Goal: Information Seeking & Learning: Learn about a topic

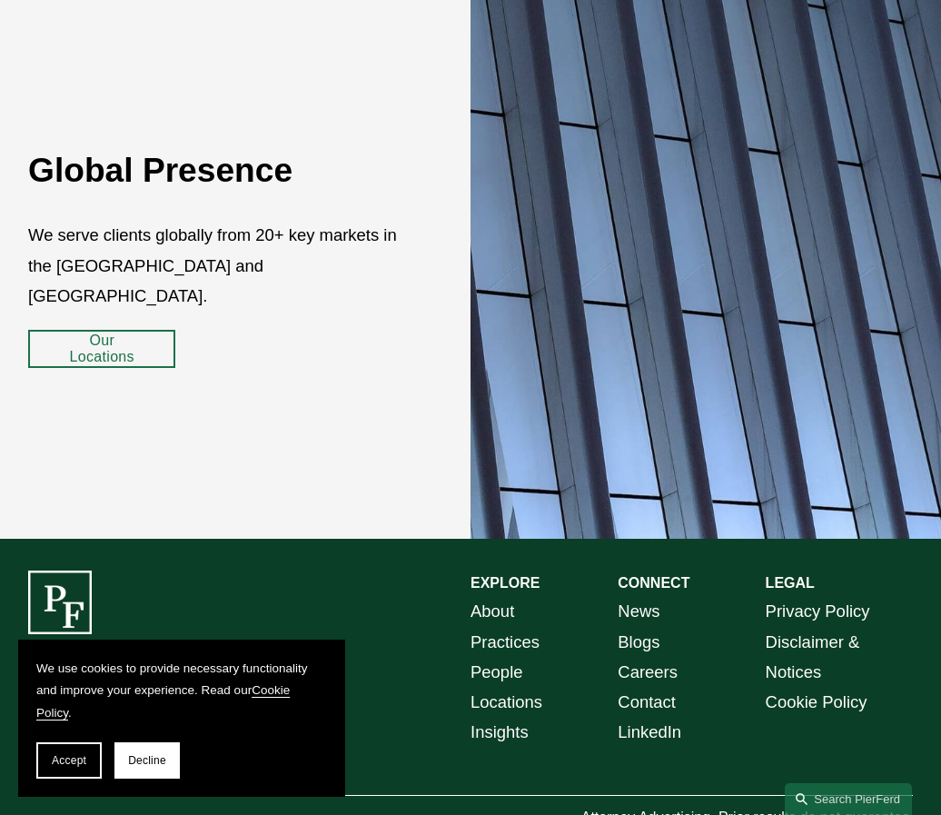
scroll to position [2723, 0]
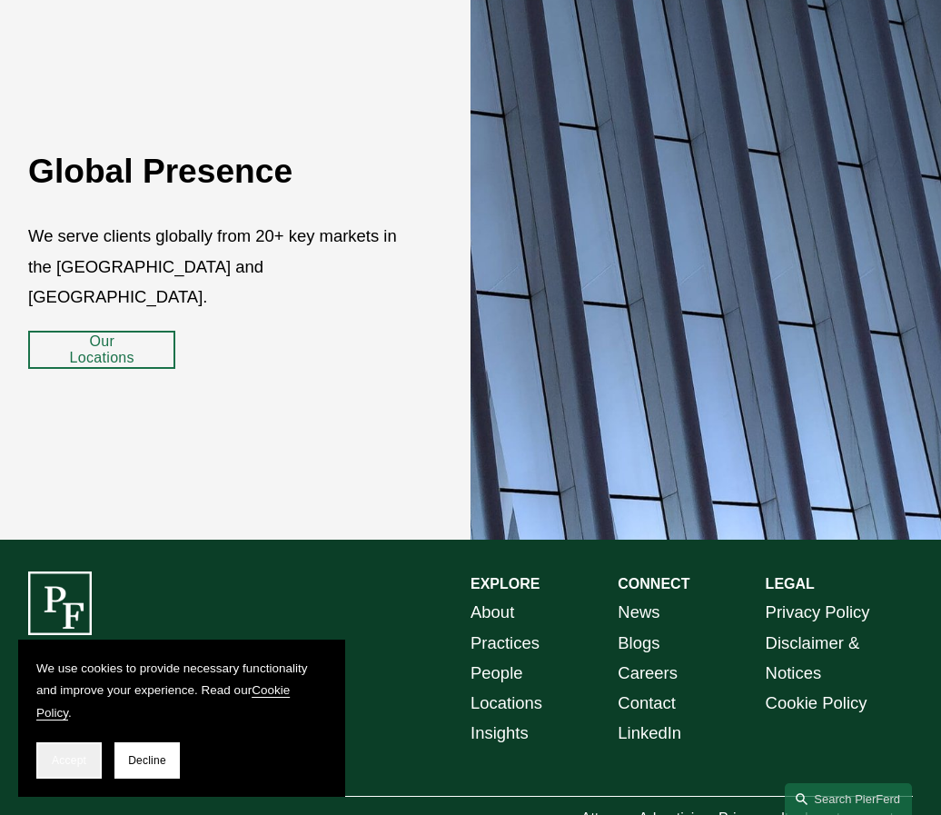
click at [84, 767] on span "Accept" at bounding box center [69, 760] width 35 height 13
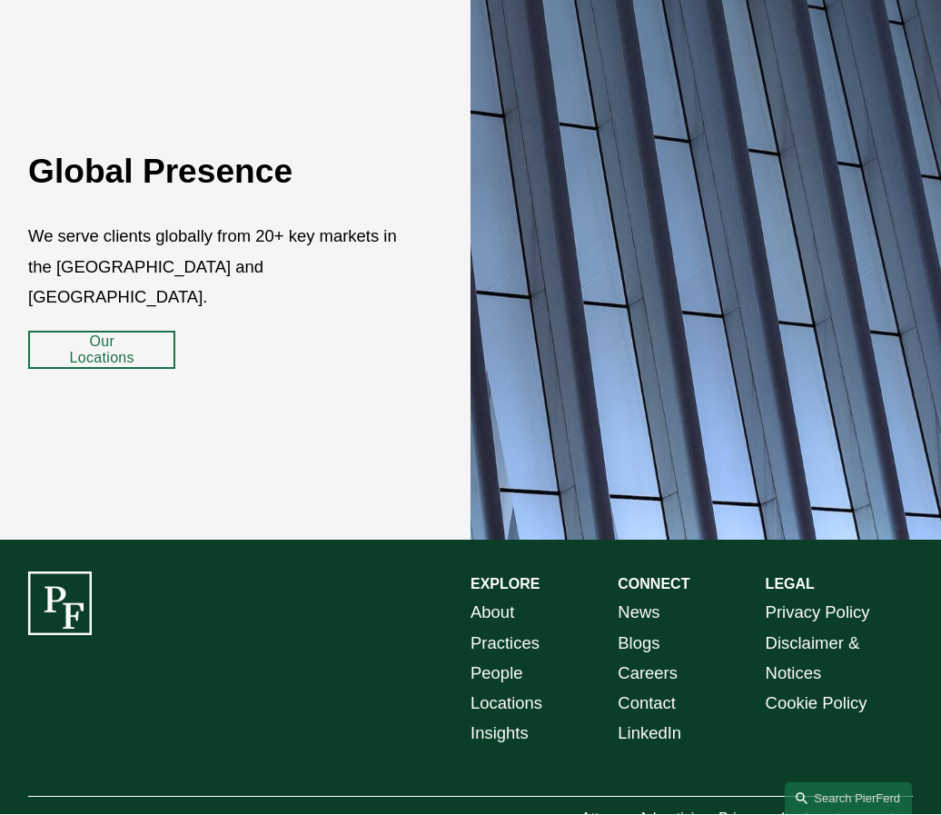
click at [112, 345] on link "Our Locations" at bounding box center [101, 351] width 147 height 38
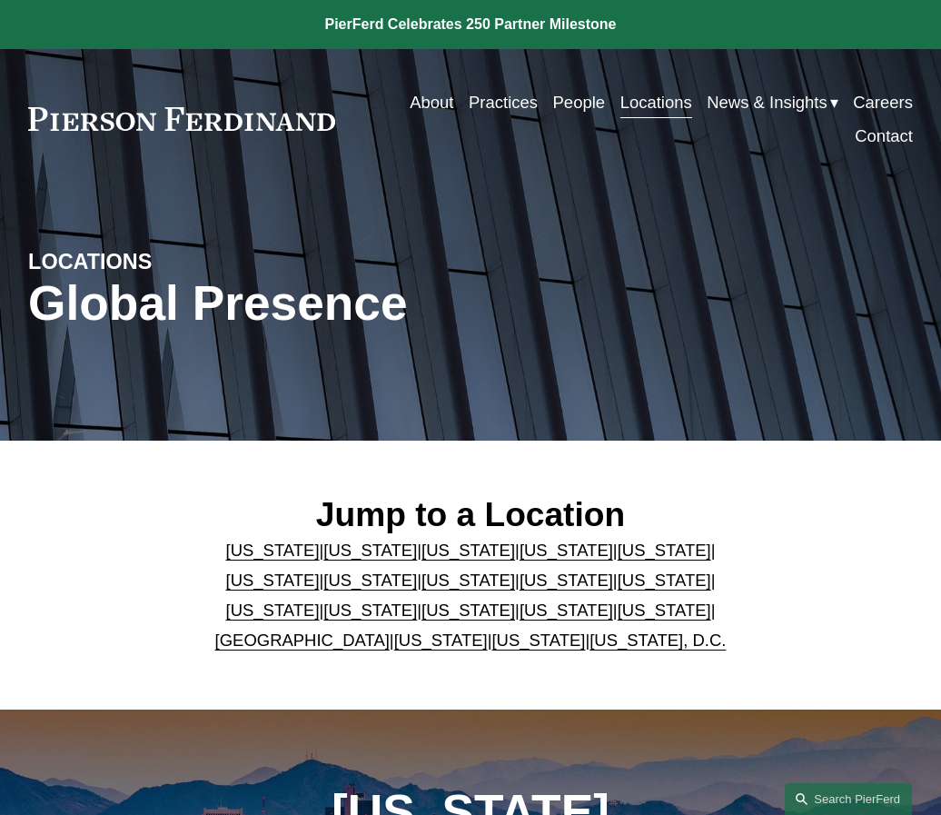
click at [320, 600] on link "[US_STATE]" at bounding box center [273, 609] width 94 height 19
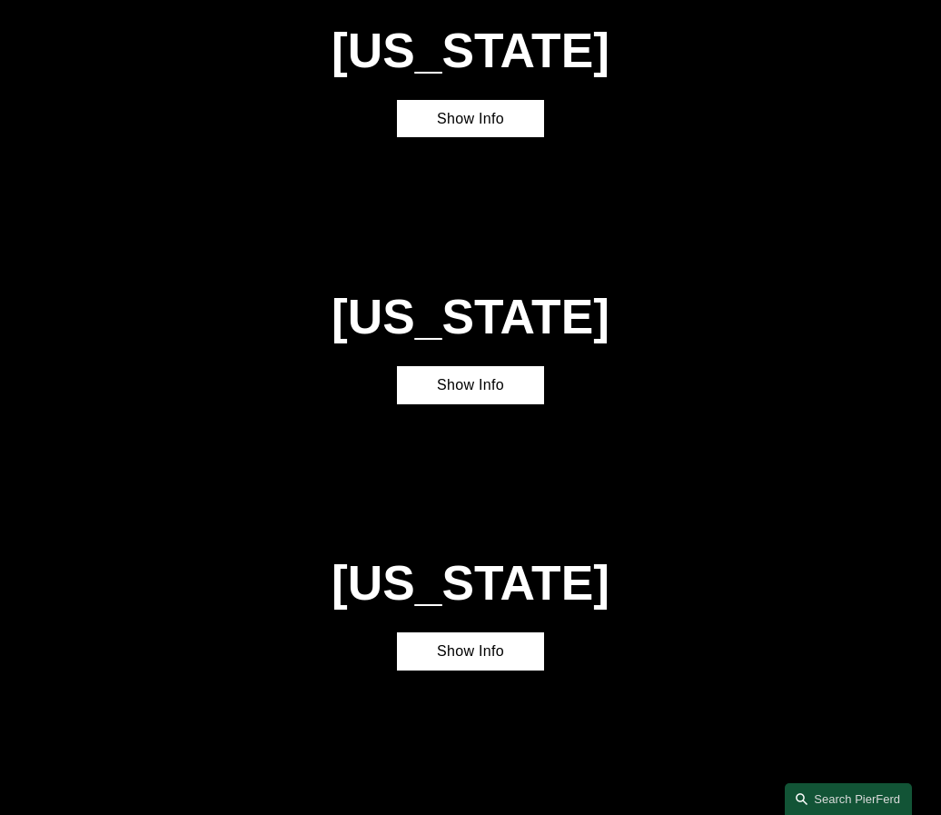
scroll to position [3395, 0]
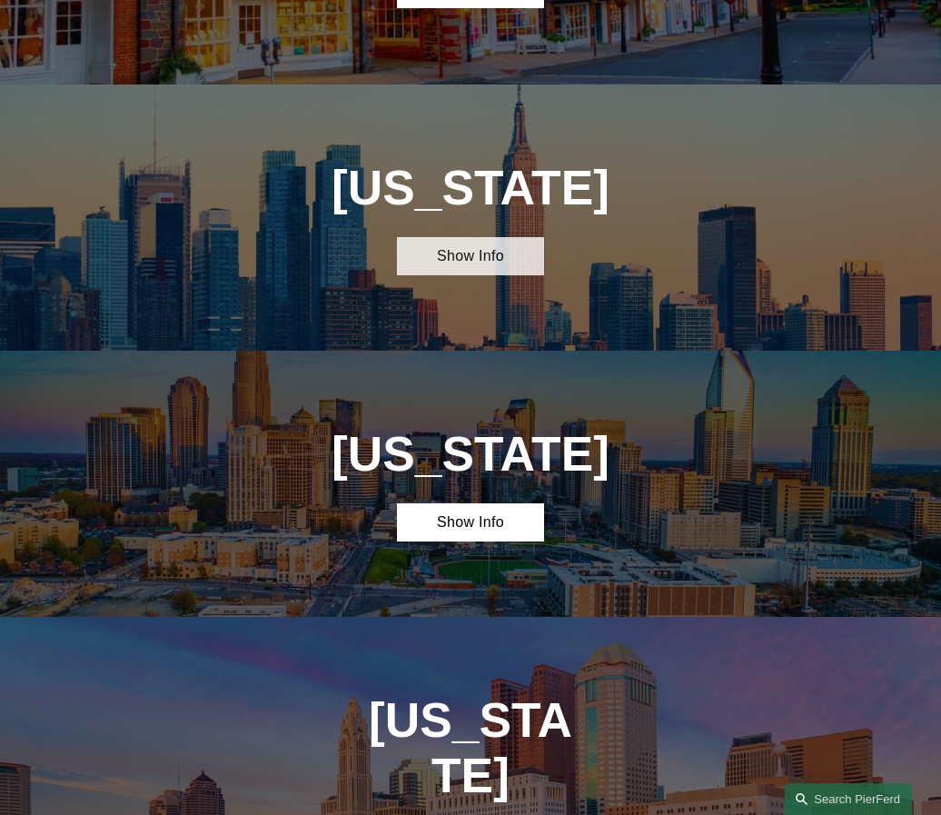
click at [499, 237] on link "Show Info" at bounding box center [470, 256] width 147 height 38
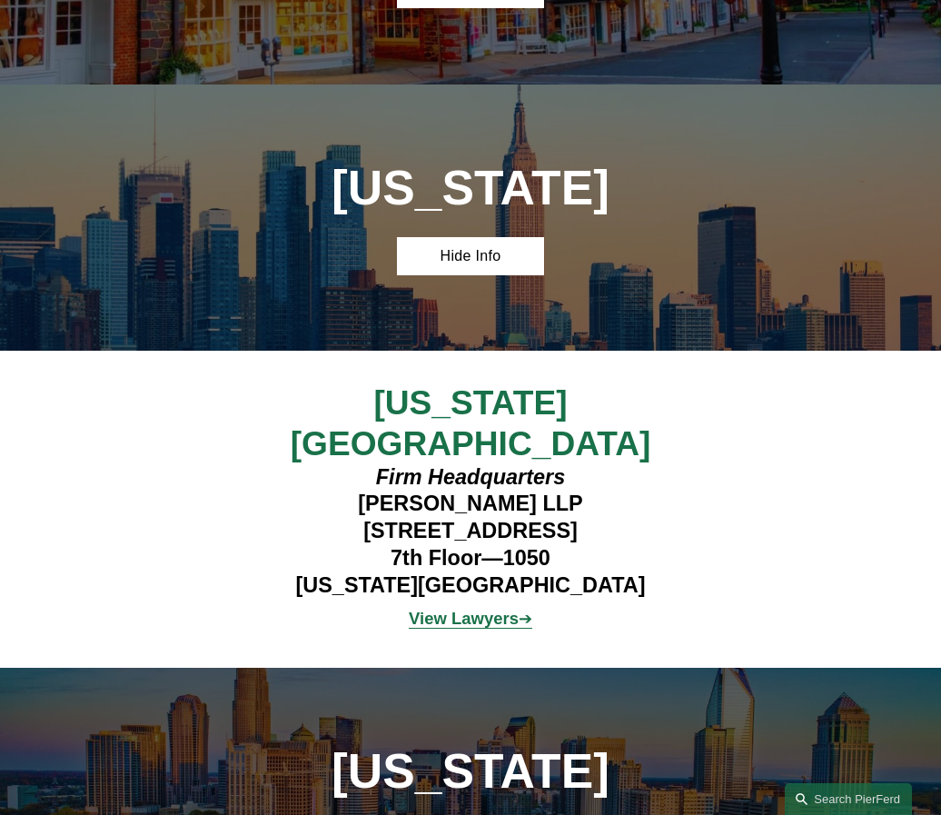
click at [456, 609] on strong "View Lawyers" at bounding box center [464, 618] width 110 height 19
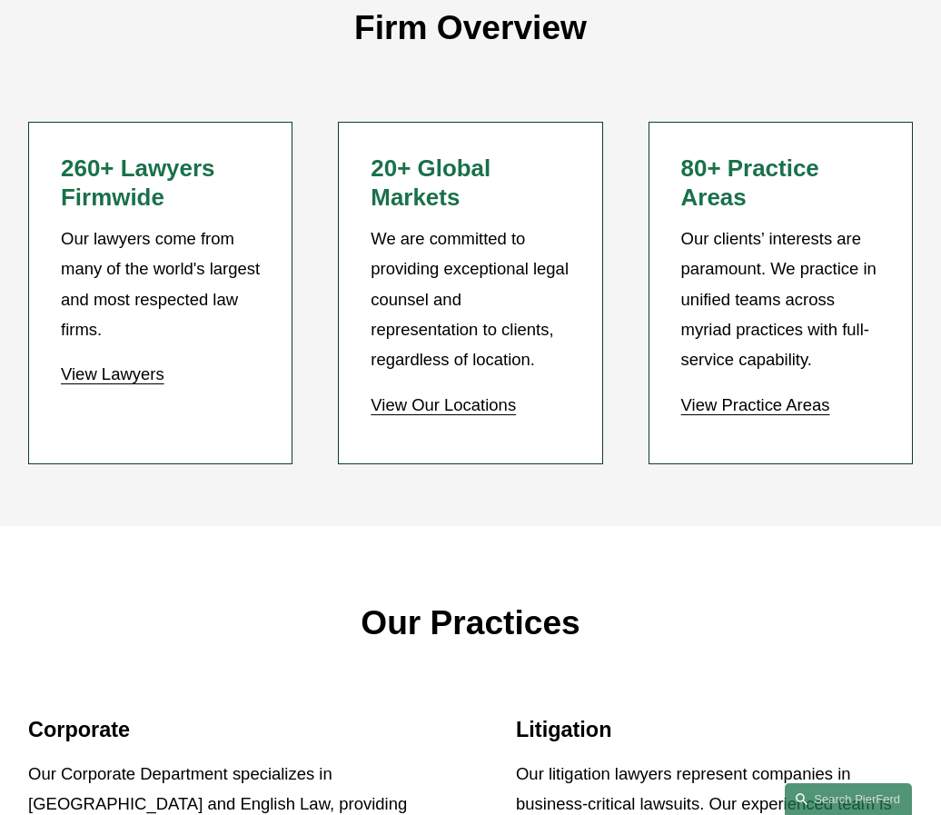
scroll to position [1311, 0]
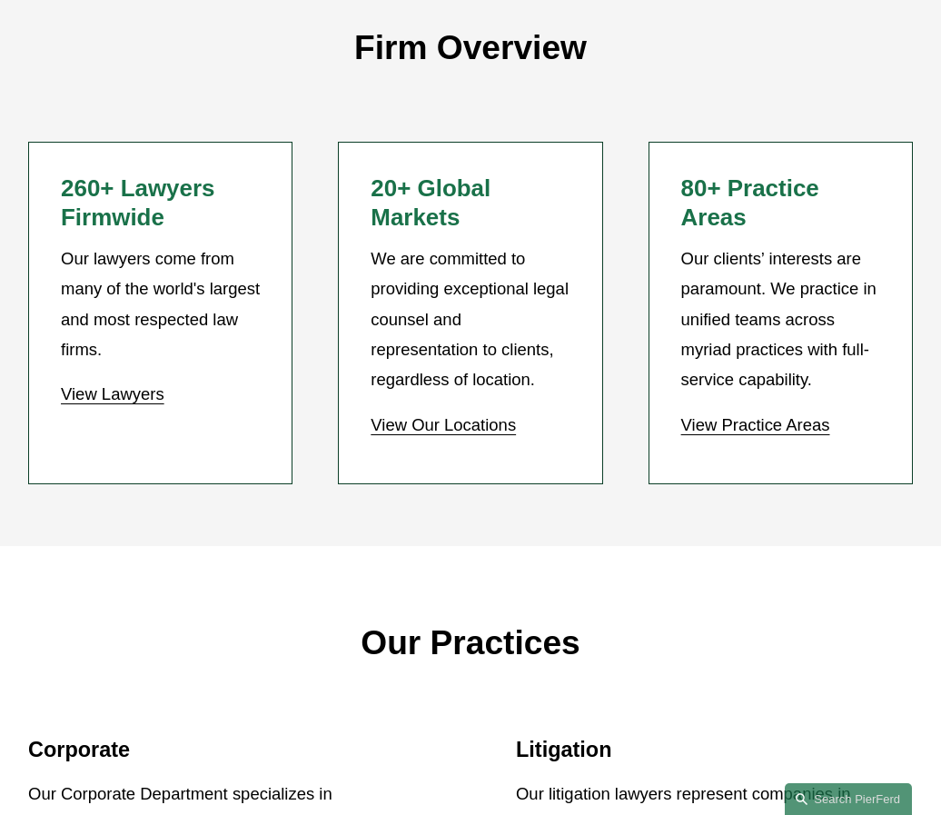
click at [802, 415] on link "View Practice Areas" at bounding box center [755, 424] width 149 height 19
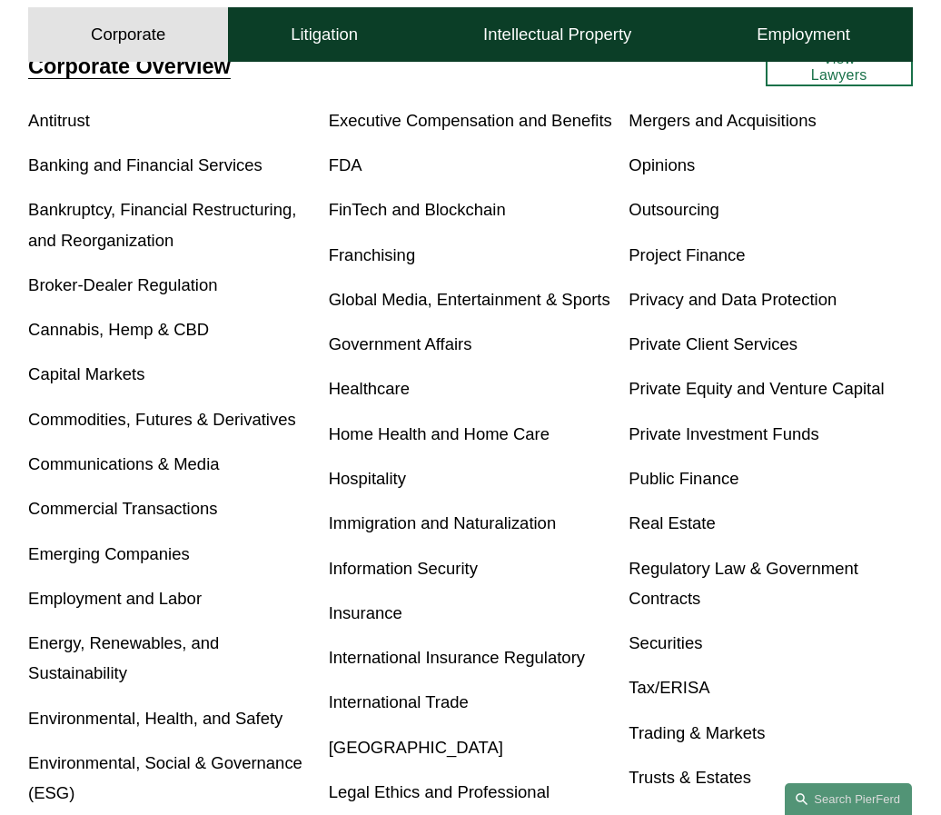
scroll to position [557, 0]
click at [433, 218] on link "FinTech and Blockchain" at bounding box center [417, 208] width 177 height 19
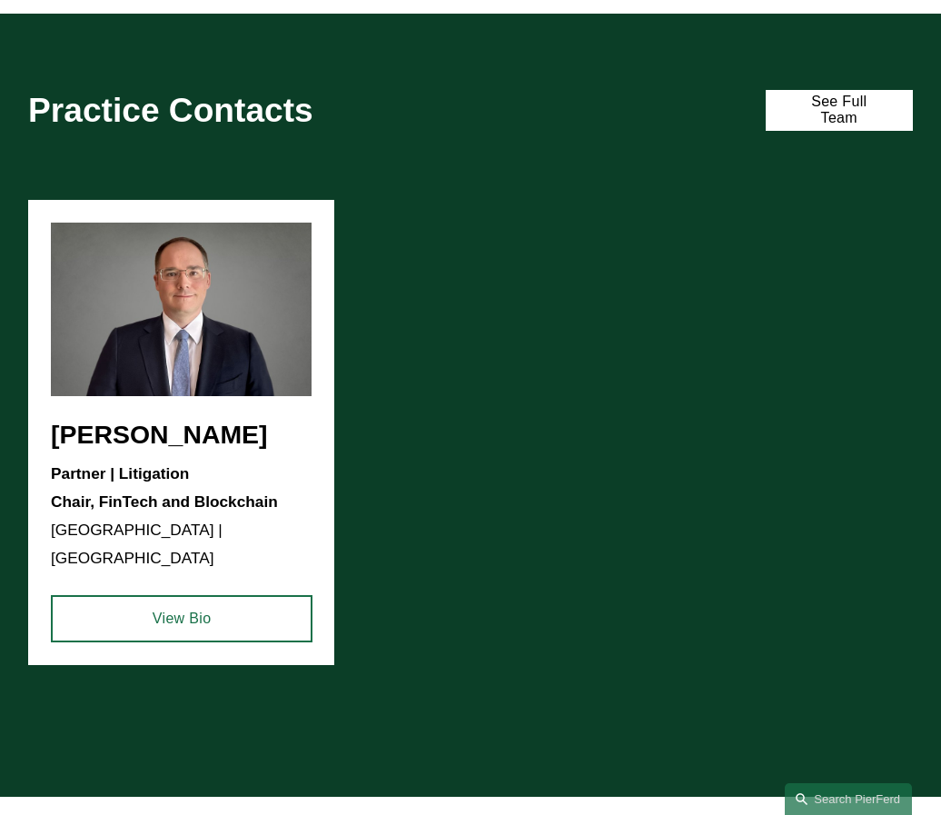
scroll to position [1000, 0]
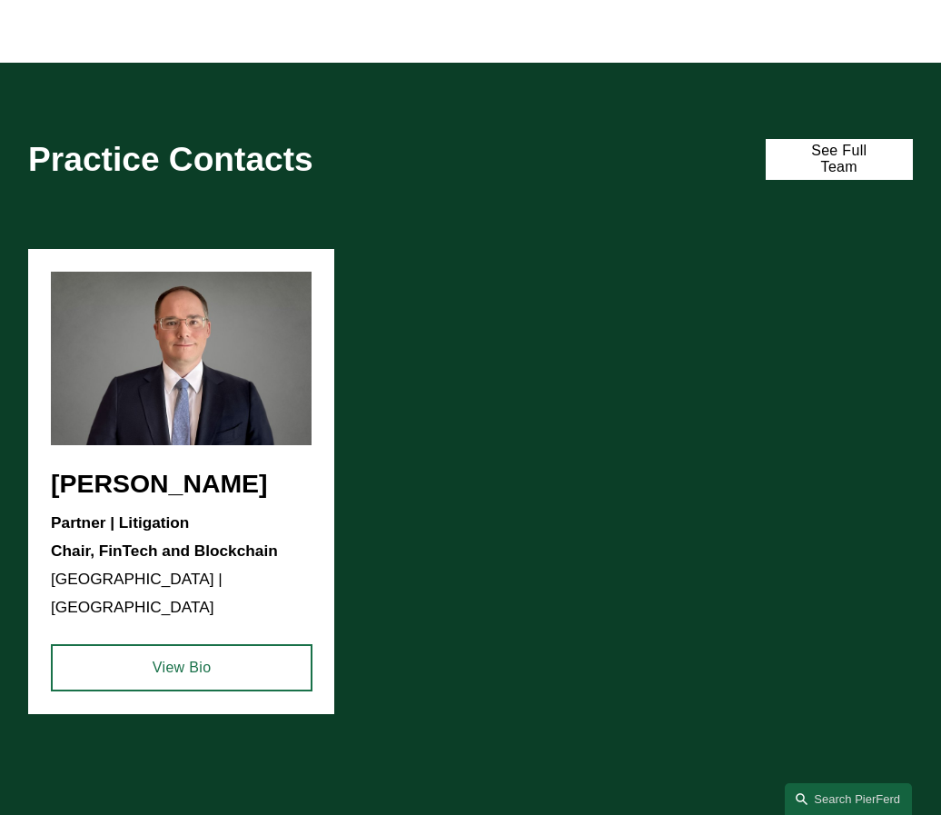
click at [194, 532] on ul "William Kraus Partner | Litigation Chair, FinTech and Blockchain Detroit | Chic…" at bounding box center [470, 481] width 885 height 465
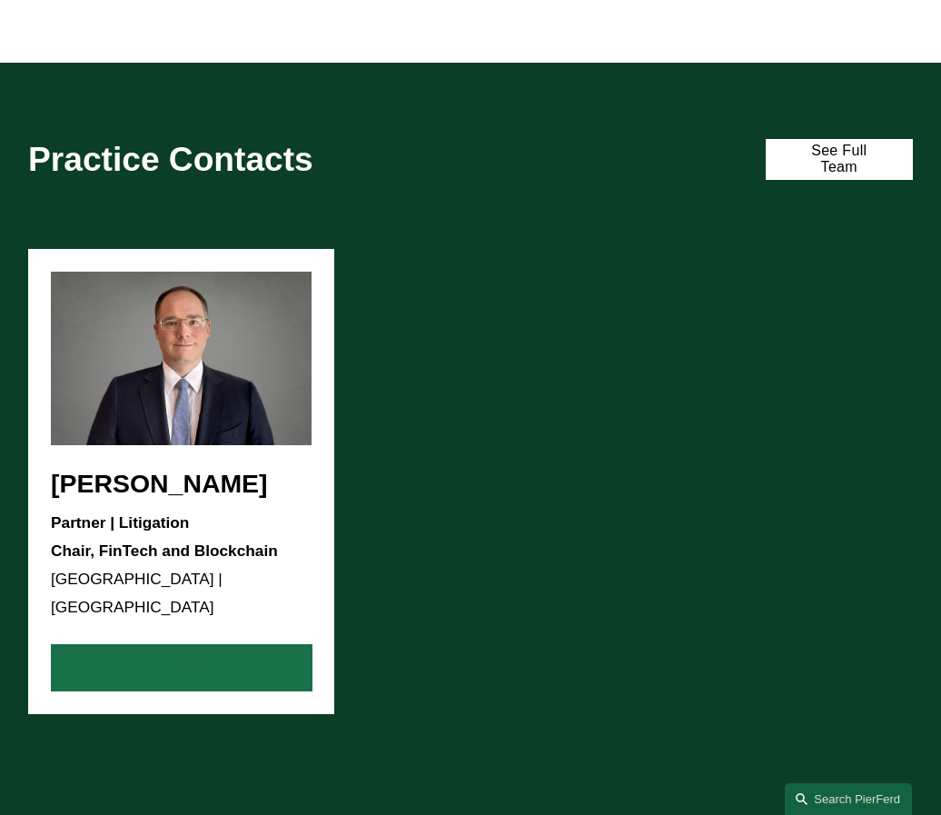
click at [209, 644] on link "View Bio" at bounding box center [182, 667] width 262 height 47
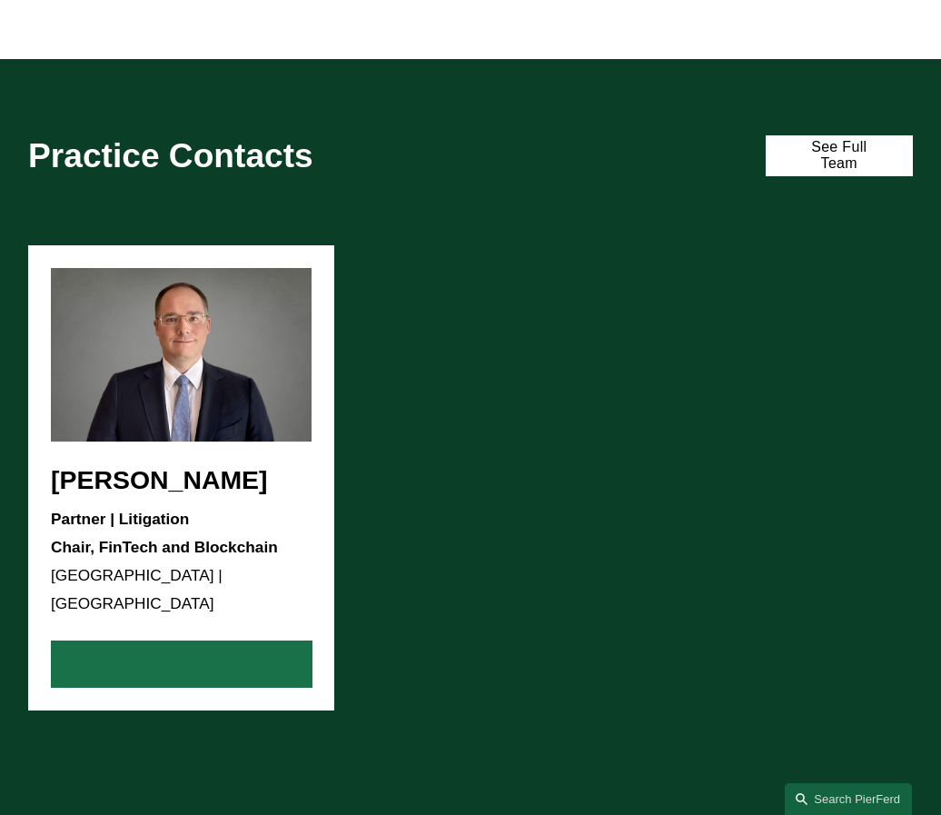
scroll to position [1053, 0]
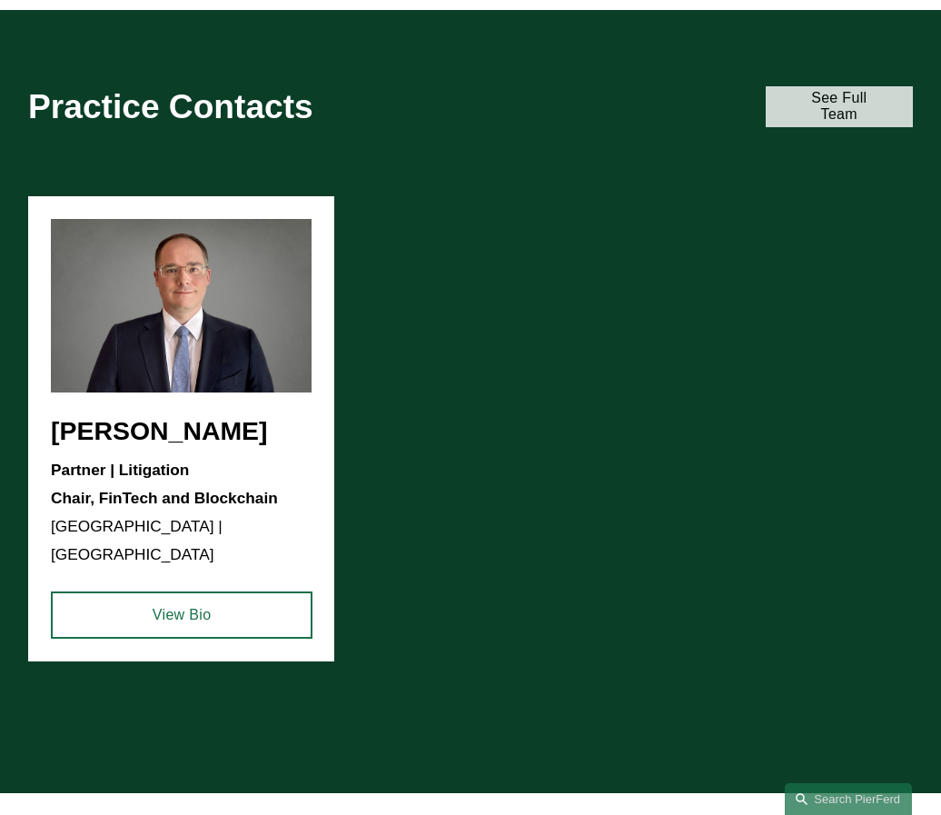
click at [876, 101] on link "See Full Team" at bounding box center [839, 106] width 147 height 41
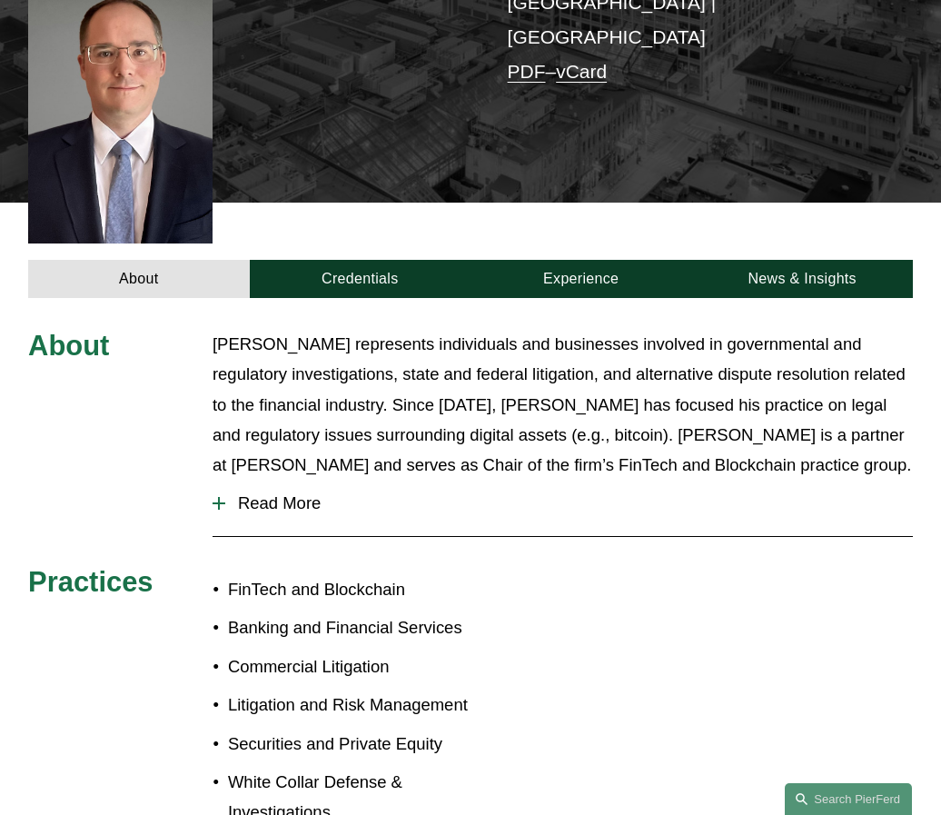
scroll to position [510, 0]
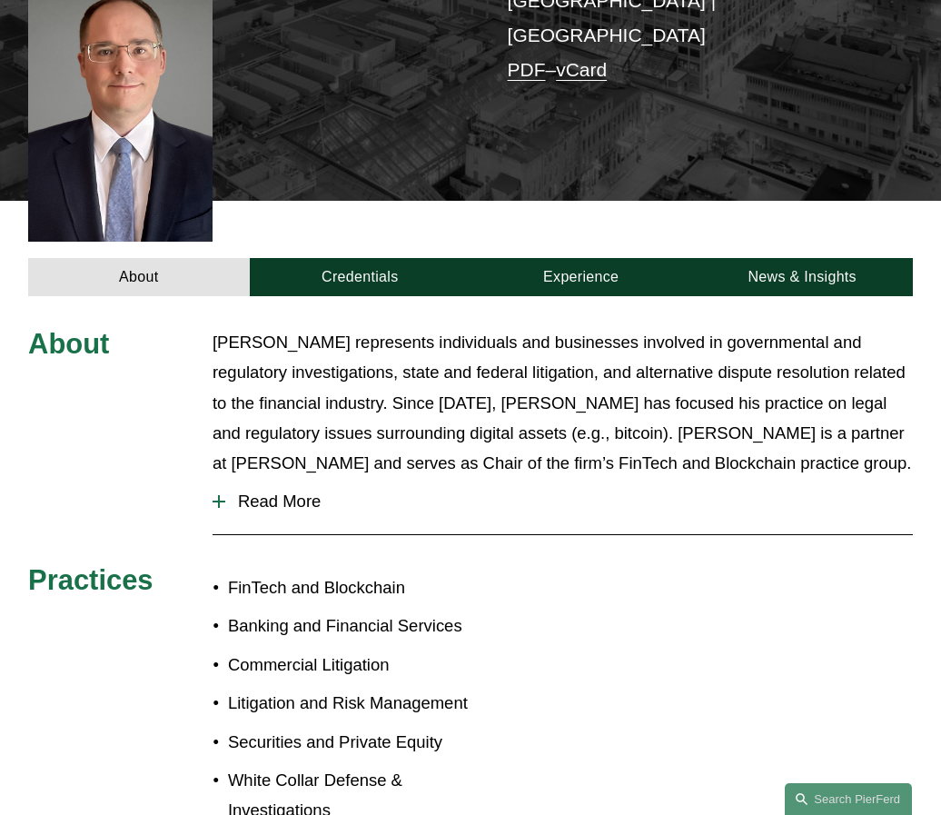
click at [240, 491] on span "Read More" at bounding box center [569, 501] width 688 height 20
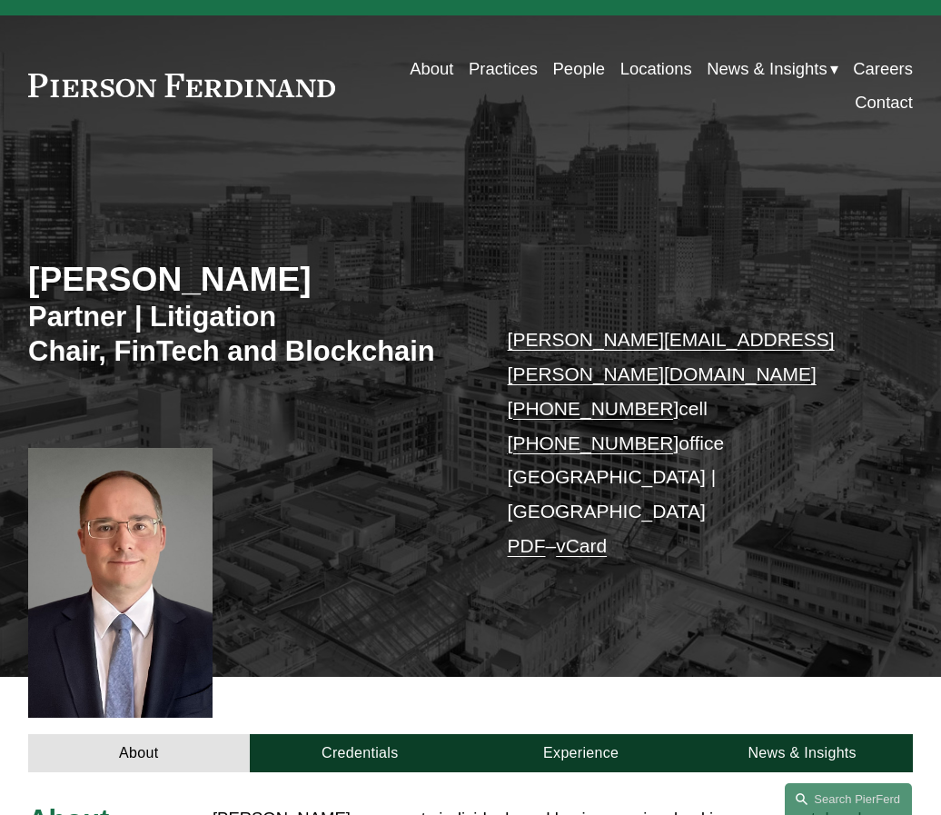
scroll to position [0, 0]
